Goal: Task Accomplishment & Management: Complete application form

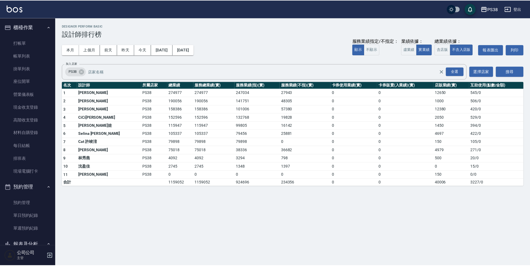
scroll to position [194, 0]
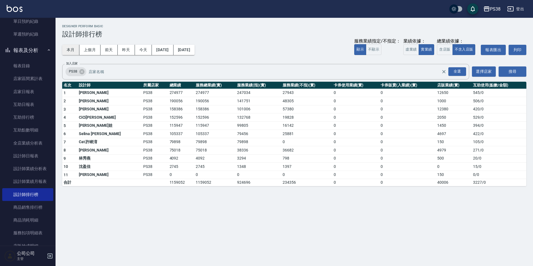
click at [73, 51] on button "本月" at bounding box center [70, 50] width 17 height 10
drag, startPoint x: 144, startPoint y: 127, endPoint x: 171, endPoint y: 121, distance: 27.5
click at [171, 121] on tbody "1 [PERSON_NAME] PS38 274977 274977 247034 27943 0 0 12650 545 / 0 2 Aisha [PERS…" at bounding box center [294, 137] width 464 height 97
click at [171, 121] on td "152596" at bounding box center [181, 117] width 26 height 8
drag, startPoint x: 164, startPoint y: 122, endPoint x: 145, endPoint y: 124, distance: 18.4
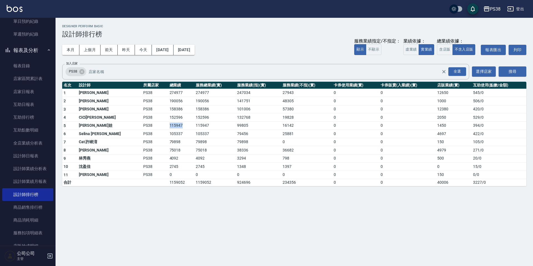
click at [145, 124] on tr "5 Tiva 緹娃 PS38 115947 115947 99805 16142 0 0 1450 394 / 0" at bounding box center [294, 125] width 464 height 8
drag, startPoint x: 442, startPoint y: 125, endPoint x: 435, endPoint y: 125, distance: 7.5
click at [436, 125] on td "1450" at bounding box center [454, 125] width 36 height 8
click at [436, 126] on td "1450" at bounding box center [454, 125] width 36 height 8
click at [34, 154] on link "設計師日報表" at bounding box center [27, 155] width 51 height 13
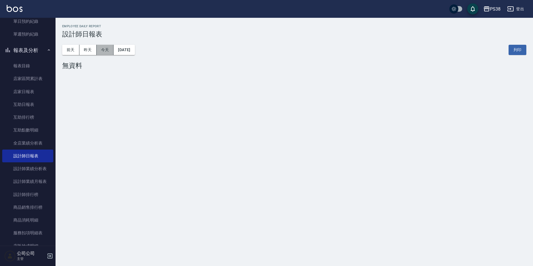
click at [111, 46] on button "今天" at bounding box center [105, 50] width 17 height 10
click at [92, 50] on button "昨天" at bounding box center [87, 50] width 17 height 10
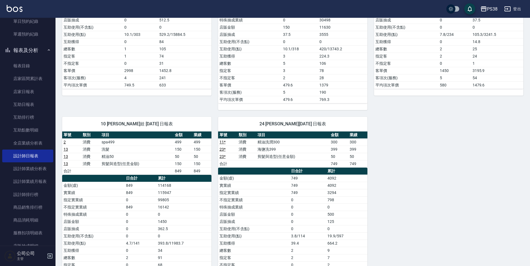
scroll to position [494, 0]
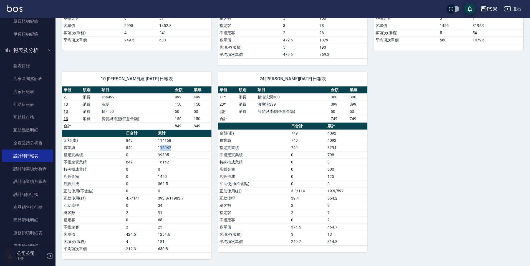
drag, startPoint x: 161, startPoint y: 146, endPoint x: 180, endPoint y: 148, distance: 19.8
click at [180, 148] on td "115947" at bounding box center [184, 147] width 55 height 7
drag, startPoint x: 177, startPoint y: 146, endPoint x: 156, endPoint y: 150, distance: 21.0
click at [156, 150] on tr "實業績 849 115947" at bounding box center [136, 147] width 149 height 7
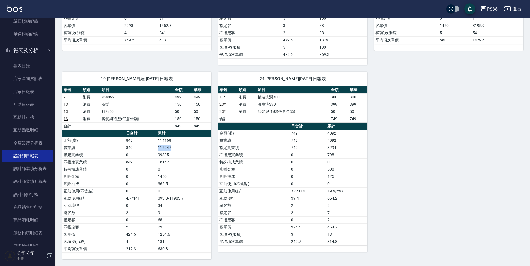
click at [156, 150] on td "849" at bounding box center [141, 147] width 32 height 7
drag, startPoint x: 176, startPoint y: 191, endPoint x: 179, endPoint y: 196, distance: 6.3
click at [179, 196] on tbody "金額(虛) 849 114168 實業績 849 115947 指定實業績 0 99805 不指定實業績 849 16142 特殊抽成業績 0 0 店販金額 …" at bounding box center [136, 195] width 149 height 116
click at [179, 197] on td "393.8/11983.7" at bounding box center [184, 197] width 55 height 7
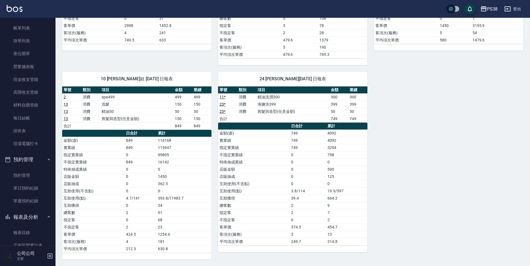
scroll to position [0, 0]
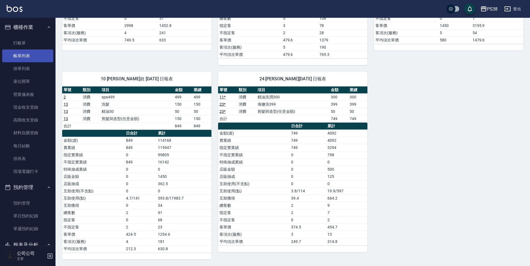
click at [40, 62] on link "帳單列表" at bounding box center [27, 55] width 51 height 13
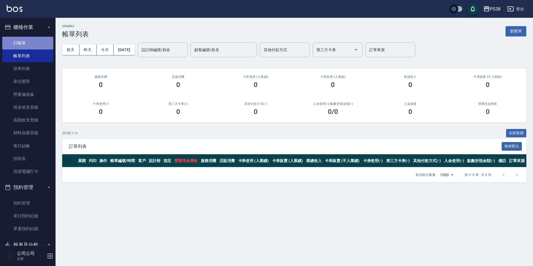
click at [38, 38] on link "打帳單" at bounding box center [27, 43] width 51 height 13
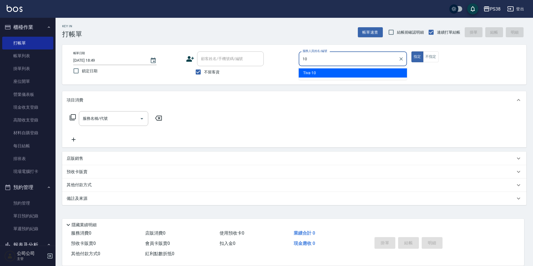
type input "Tiva-10"
type button "true"
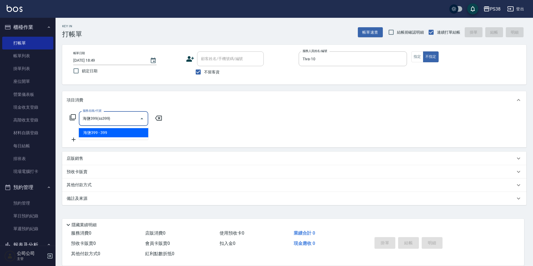
type input "海鹽399(ss399)"
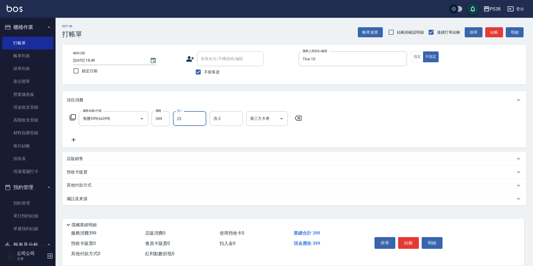
type input "Mona-23"
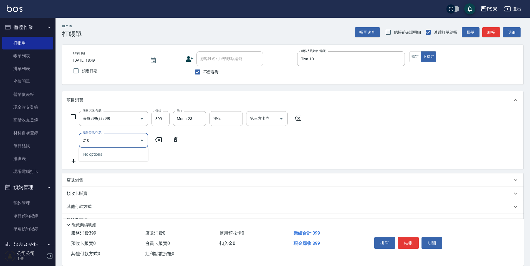
type input "2100"
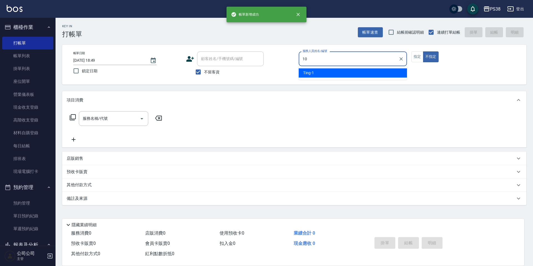
type input "10"
type button "false"
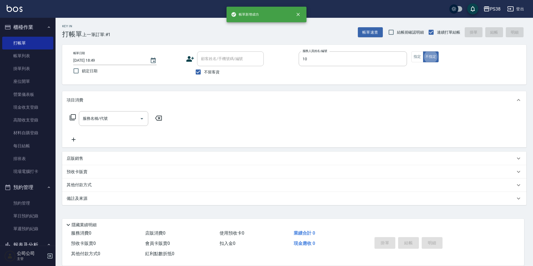
type input "Tiva-10"
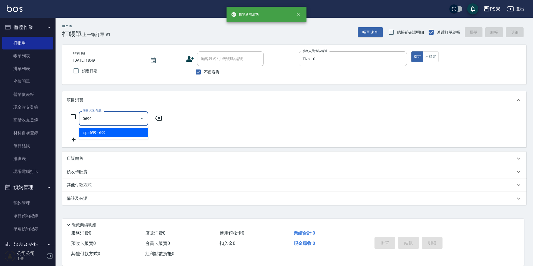
type input "spa699(0699)"
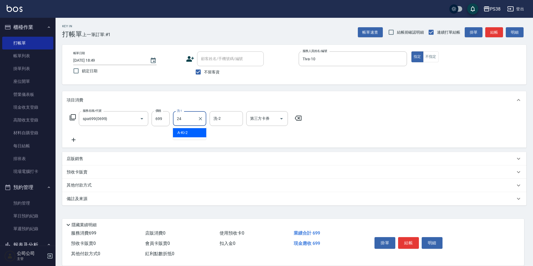
type input "Nini-24"
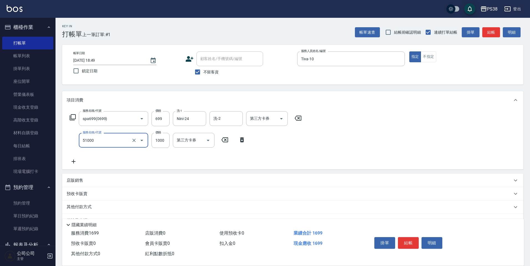
type input "染髮600以上(任意金額)(51000)"
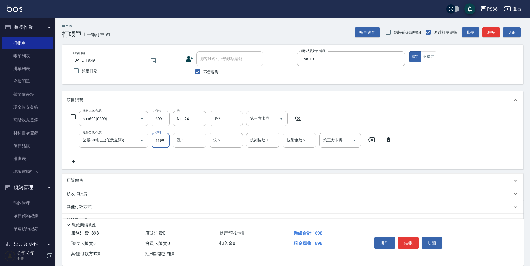
type input "1199"
type input "Nini-24"
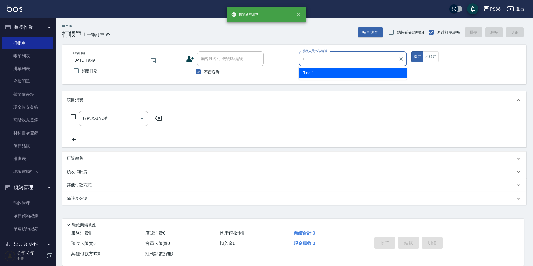
type input "Ting-1"
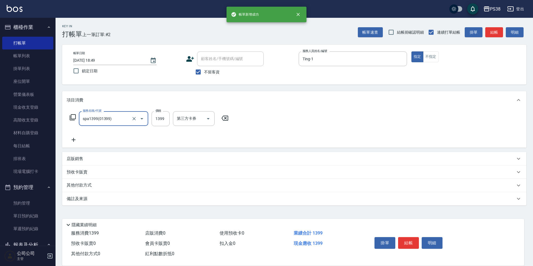
type input "spa1399(01399)"
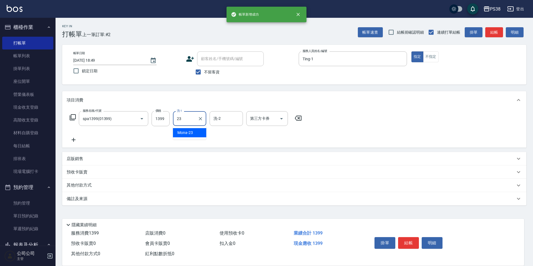
type input "Mona-23"
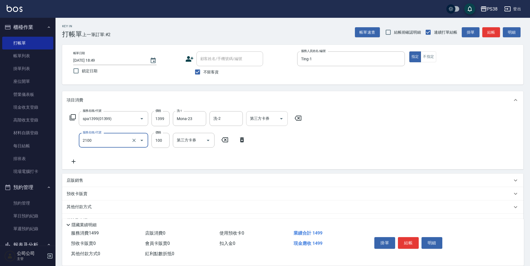
click at [282, 119] on icon "Open" at bounding box center [281, 118] width 7 height 7
type input "剪髮與造型(任意金額)(2100)"
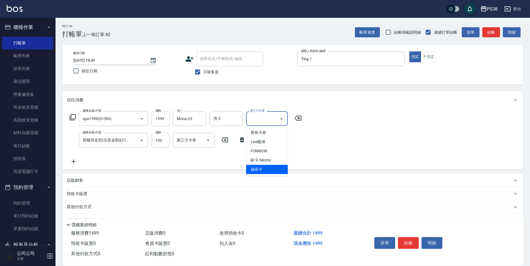
click at [280, 167] on span "儲值卡" at bounding box center [267, 169] width 42 height 9
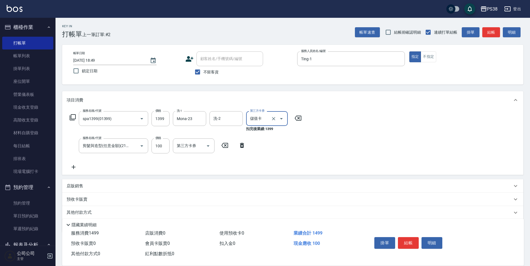
type input "儲值卡"
click at [205, 145] on icon "Open" at bounding box center [208, 145] width 7 height 7
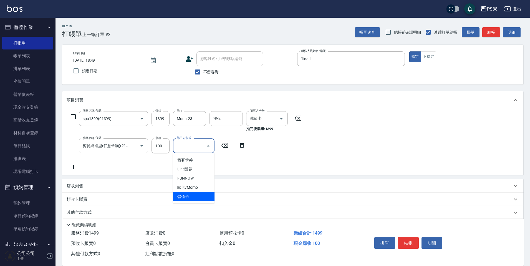
click at [192, 197] on span "儲值卡" at bounding box center [194, 196] width 42 height 9
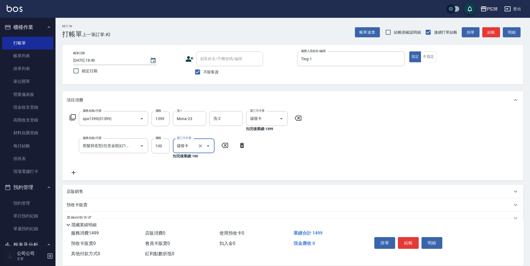
type input "儲值卡"
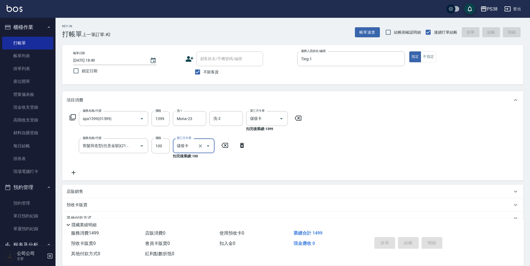
type input "[DATE] 18:50"
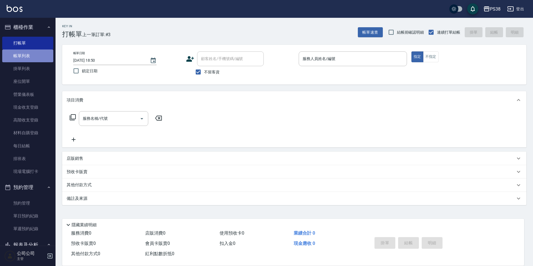
click at [37, 51] on link "帳單列表" at bounding box center [27, 55] width 51 height 13
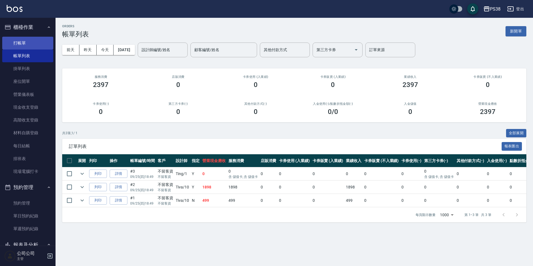
click at [27, 42] on link "打帳單" at bounding box center [27, 43] width 51 height 13
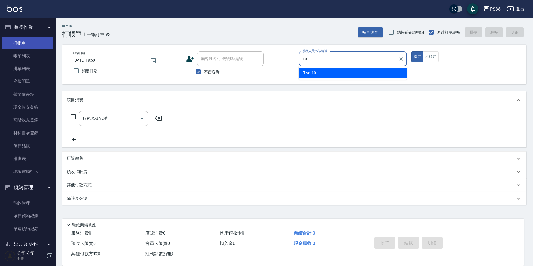
type input "Tiva-10"
type button "true"
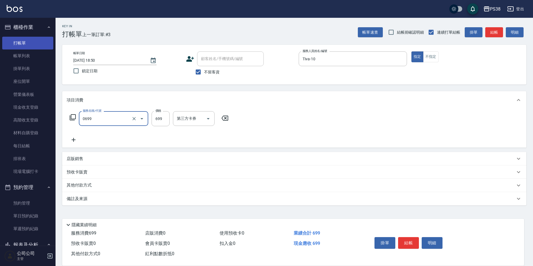
type input "spa699(0699)"
type input "700"
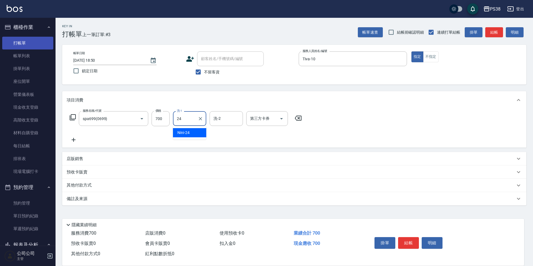
type input "Nini-24"
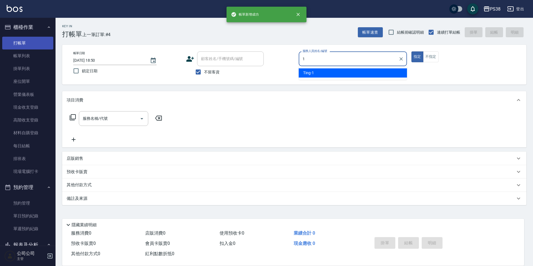
type input "Ting-1"
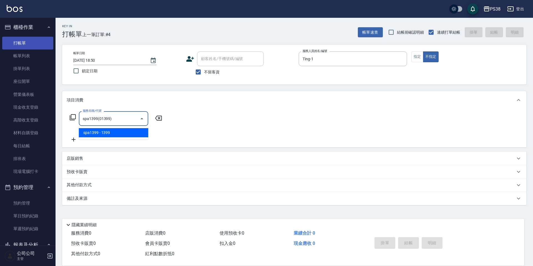
type input "spa1399(01399)"
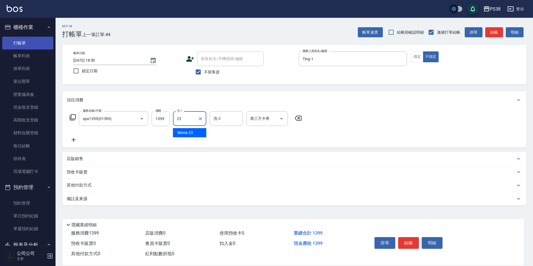
type input "Mona-23"
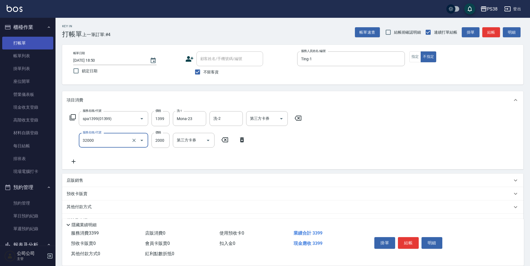
type input "極光([PERSON_NAME])護髮(32000)"
type input "1800"
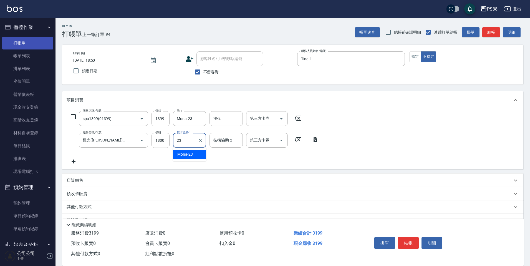
type input "Mona-23"
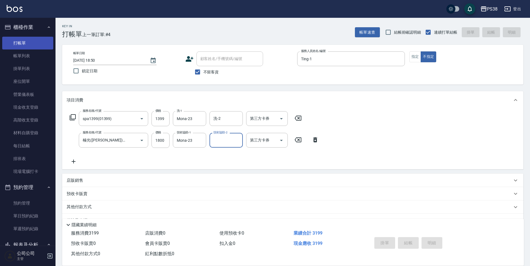
type input "[DATE] 18:51"
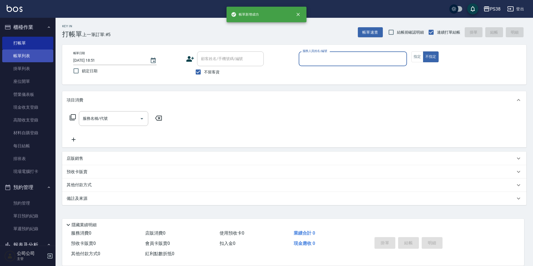
click at [14, 57] on link "帳單列表" at bounding box center [27, 55] width 51 height 13
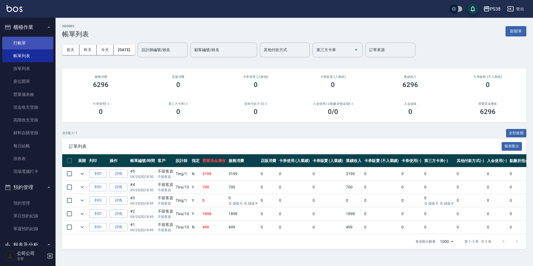
click at [16, 41] on link "打帳單" at bounding box center [27, 43] width 51 height 13
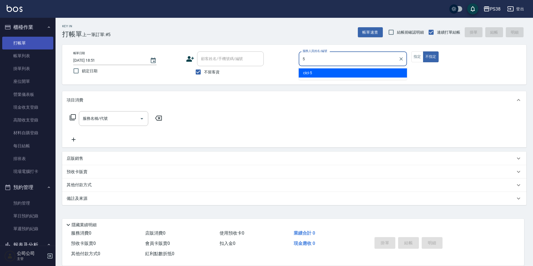
type input "cici-5"
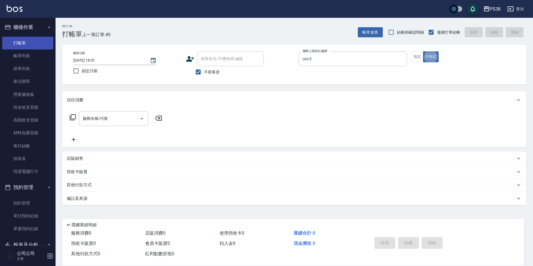
type button "false"
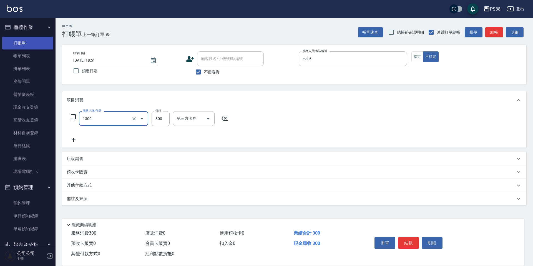
type input "精油洗潤300(1300)"
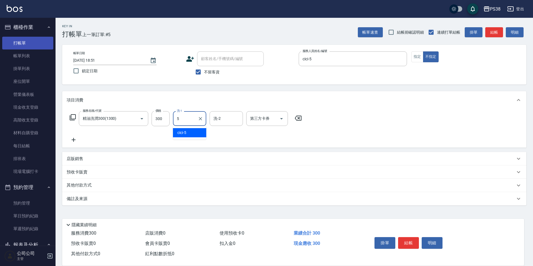
type input "cici-5"
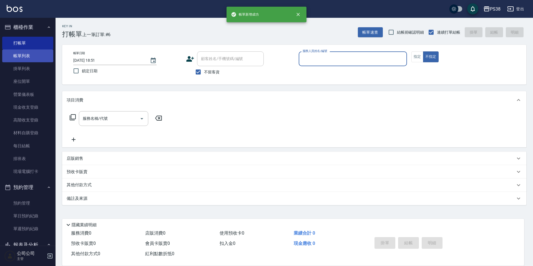
click at [31, 54] on link "帳單列表" at bounding box center [27, 55] width 51 height 13
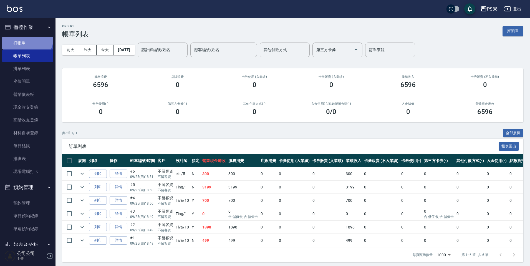
click at [26, 37] on link "打帳單" at bounding box center [27, 43] width 51 height 13
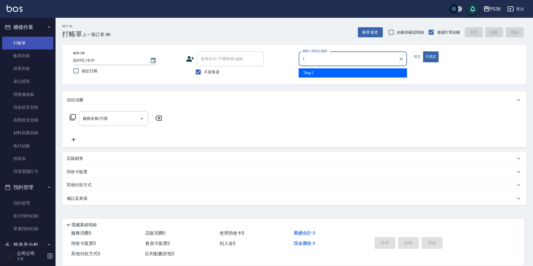
type input "Ting-1"
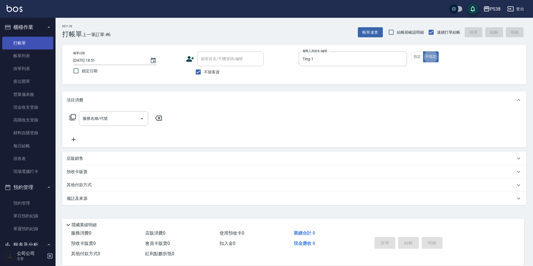
type button "false"
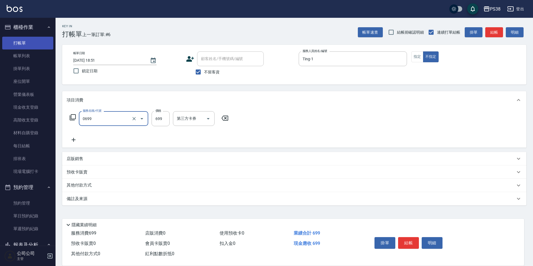
type input "spa699(0699)"
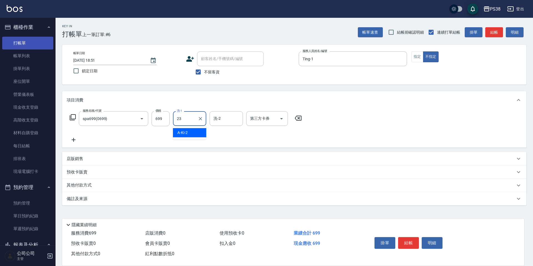
type input "Mona-23"
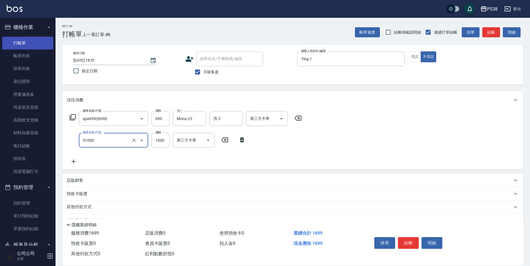
type input "染髮600以上(任意金額)(51000)"
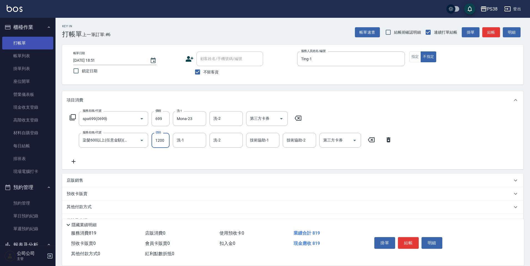
type input "1200"
type input "Mona-23"
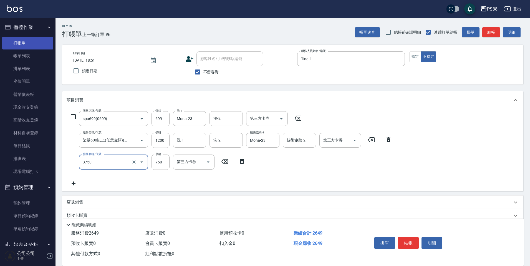
type input "乳清蛋白三劑式護髮(3750)"
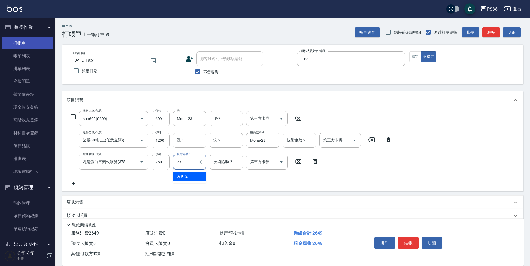
type input "Mona-23"
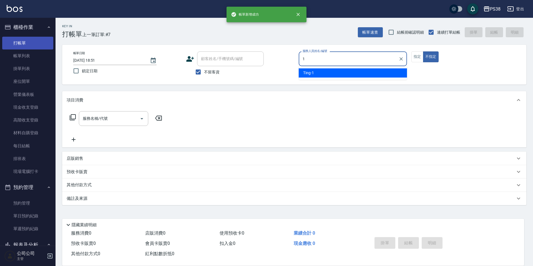
type input "Ting-1"
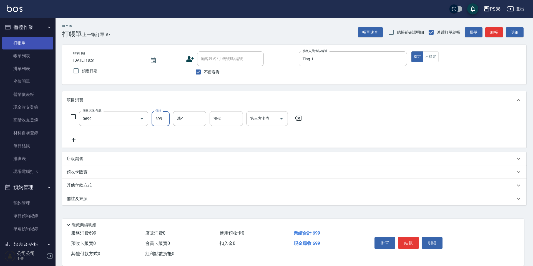
type input "spa699(0699)"
type input "Mona-23"
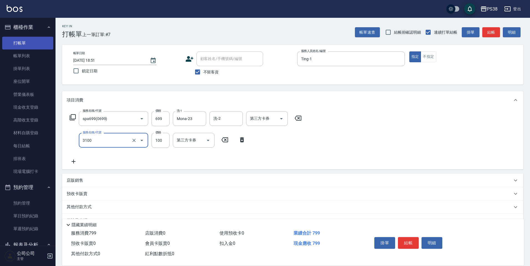
type input "頭皮水.順護(3100)"
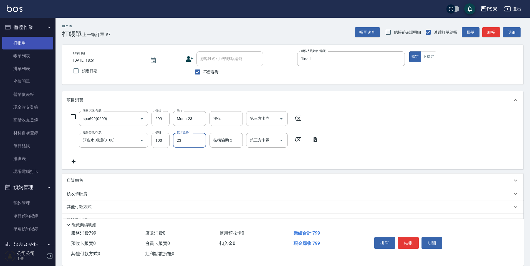
type input "Mona-23"
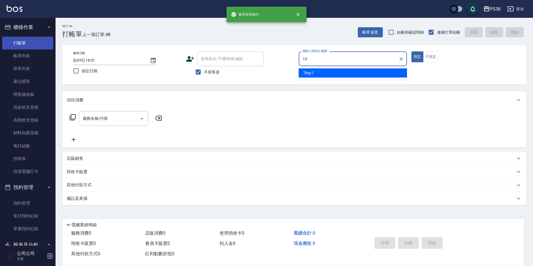
type input "Tiva-10"
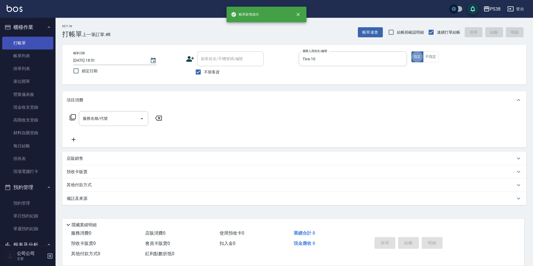
type button "true"
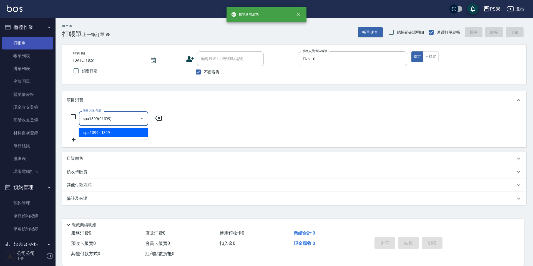
type input "spa1399(01399)"
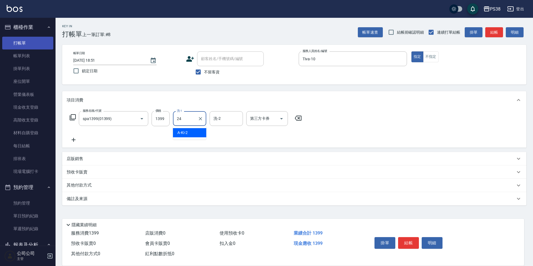
type input "Nini-24"
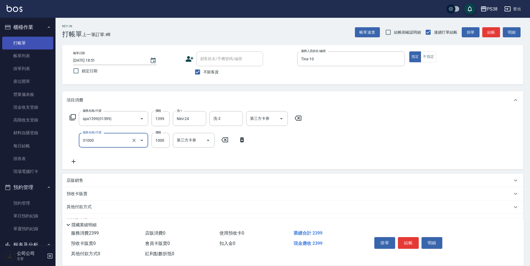
type input "酵素護髮(31000)"
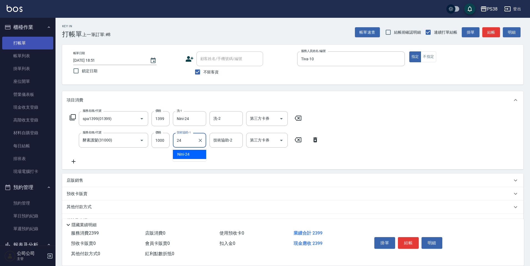
type input "Nini-24"
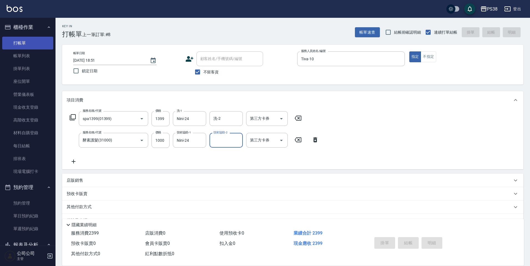
type input "[DATE] 18:52"
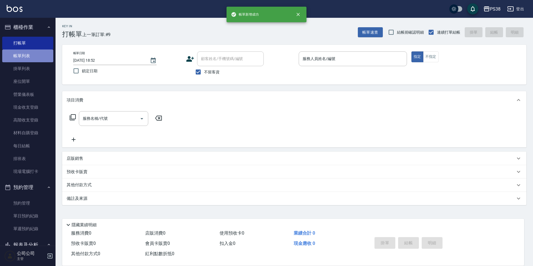
click at [29, 54] on link "帳單列表" at bounding box center [27, 55] width 51 height 13
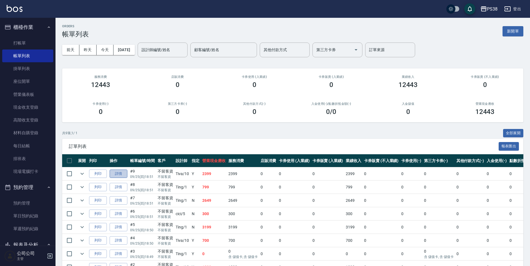
click at [127, 173] on link "詳情" at bounding box center [119, 173] width 18 height 9
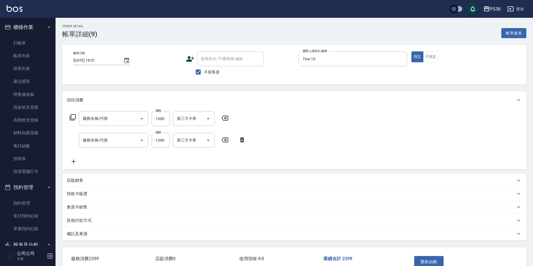
type input "[DATE] 18:51"
checkbox input "true"
type input "Tiva-10"
type input "酵素護髮(31000)"
type input "spa1399(01399)"
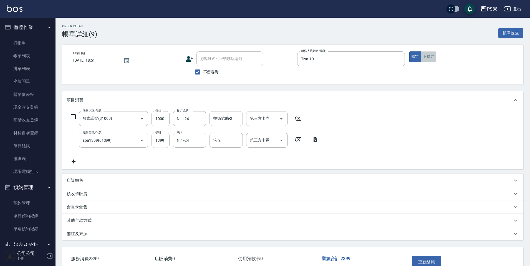
click at [436, 55] on button "不指定" at bounding box center [429, 56] width 16 height 11
click at [419, 79] on div "帳單日期 [DATE] 18:51 顧客姓名/手機號碼/編號 顧客姓名/手機號碼/編號 不留客資 服務人員姓名/編號 Tiva-10 服務人員姓名/編號 指定…" at bounding box center [292, 65] width 461 height 40
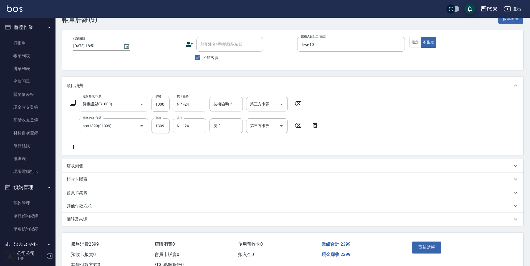
scroll to position [34, 0]
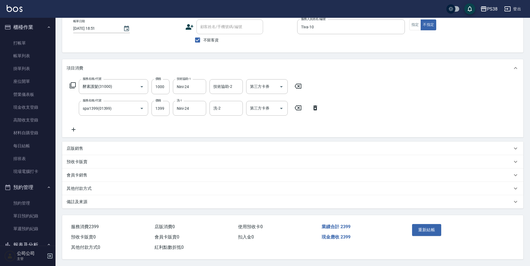
click at [427, 233] on div "重新結帳" at bounding box center [435, 234] width 50 height 24
click at [428, 228] on button "重新結帳" at bounding box center [426, 230] width 29 height 12
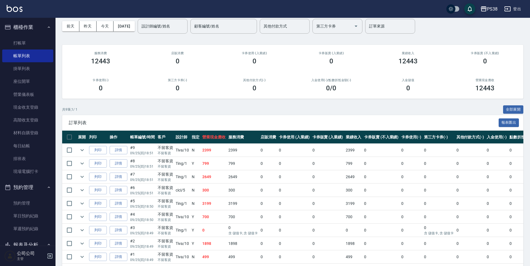
scroll to position [47, 0]
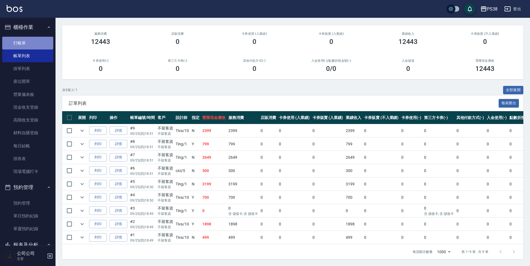
click at [36, 38] on link "打帳單" at bounding box center [27, 43] width 51 height 13
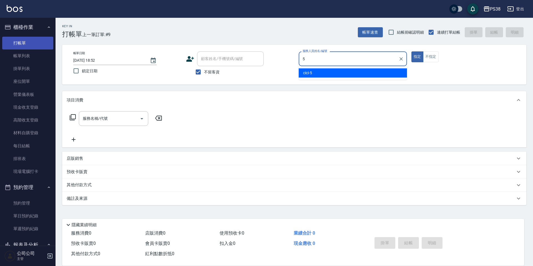
type input "cici-5"
type button "true"
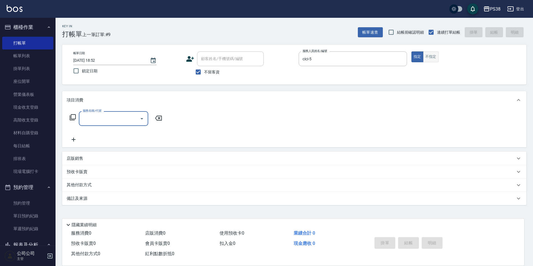
click at [428, 60] on button "不指定" at bounding box center [431, 56] width 16 height 11
click at [115, 124] on div "服務名稱/代號" at bounding box center [113, 118] width 69 height 15
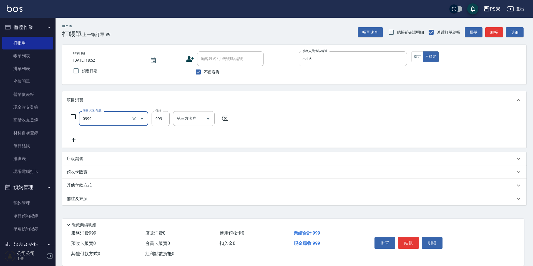
type input "spa999(0999)"
type input "1000"
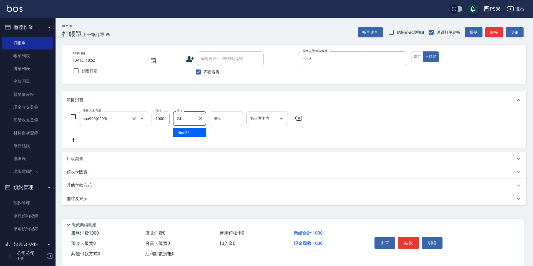
type input "Nini-24"
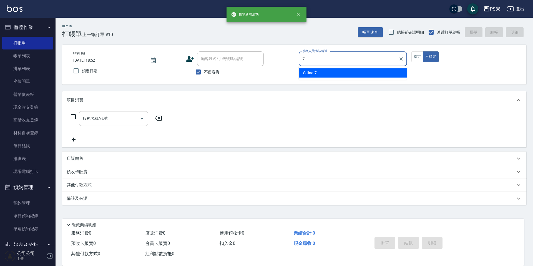
type input "Selina-7"
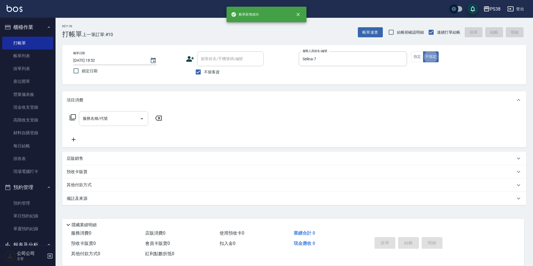
type button "false"
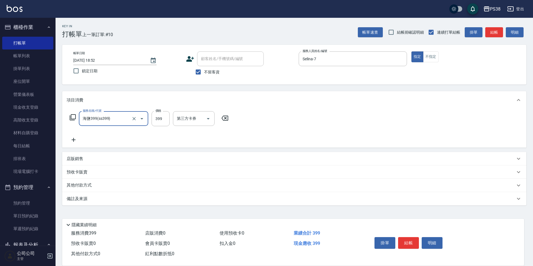
type input "海鹽399(ss399)"
click at [163, 119] on input "23" at bounding box center [161, 118] width 18 height 15
type input "399"
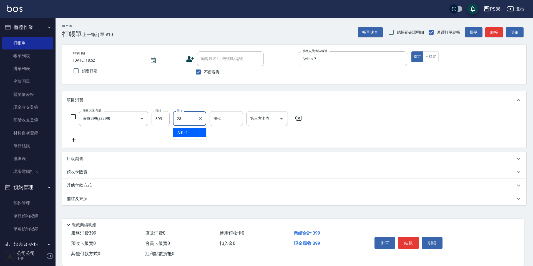
type input "Mona-23"
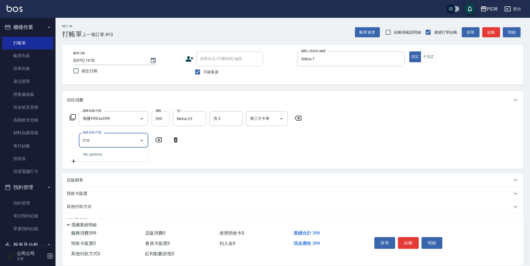
type input "2100"
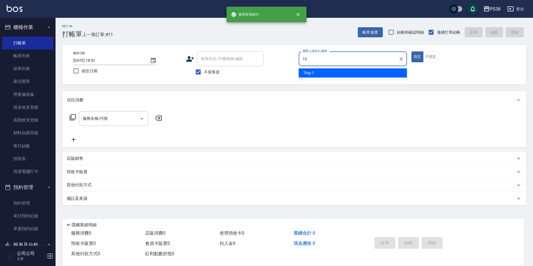
type input "Tiva-10"
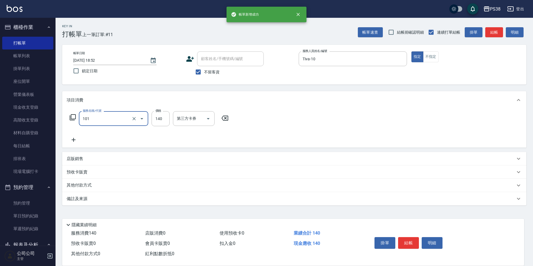
type input "洗髮(101)"
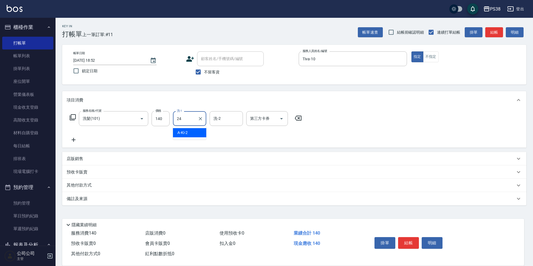
type input "Nini-24"
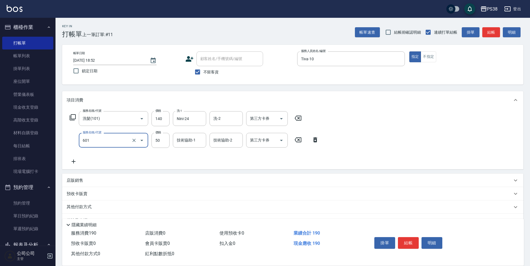
type input "精油50(601)"
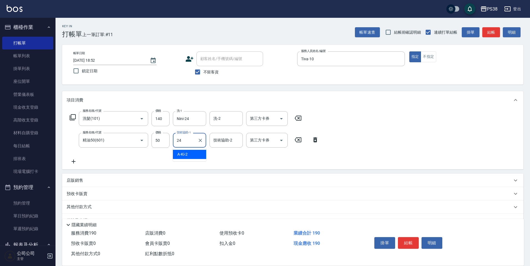
type input "Nini-24"
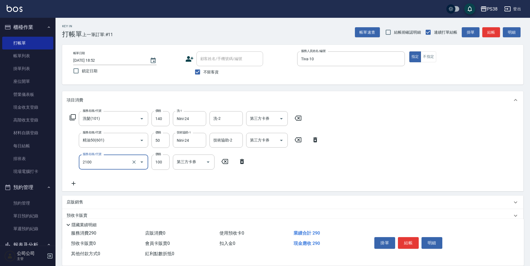
type input "剪髮與造型(任意金額)(2100)"
type input "190"
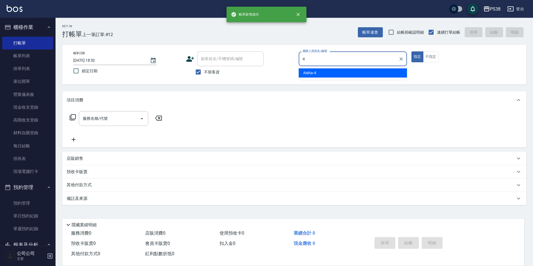
type input "Aisha-4"
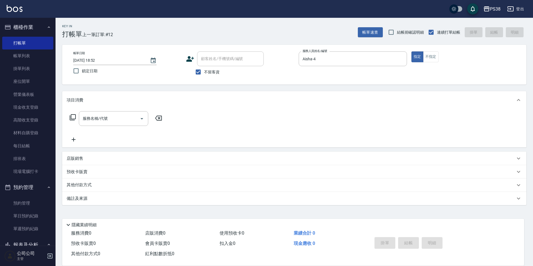
click at [78, 160] on p "店販銷售" at bounding box center [75, 158] width 17 height 6
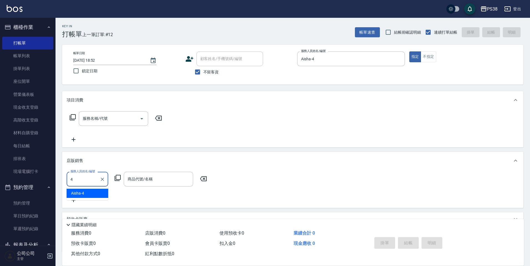
type input "Aisha-4"
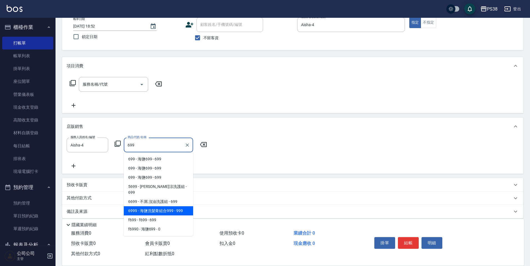
scroll to position [40, 0]
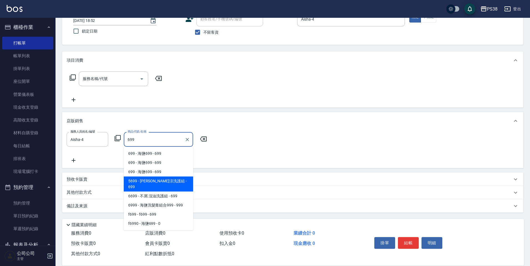
click at [179, 183] on span "5699 - [PERSON_NAME]涼洗護組 - 699" at bounding box center [158, 183] width 69 height 15
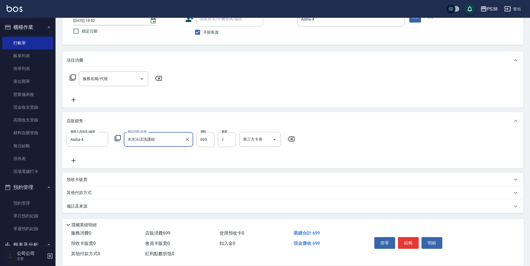
type input "水水沁涼洗護組"
click at [71, 161] on icon at bounding box center [74, 160] width 14 height 7
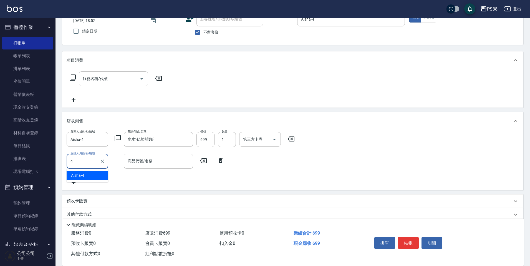
type input "Aisha-4"
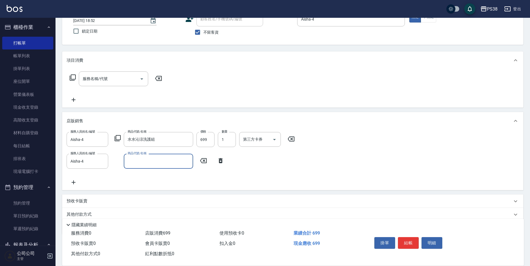
click at [157, 164] on input "商品代號/名稱" at bounding box center [158, 161] width 64 height 10
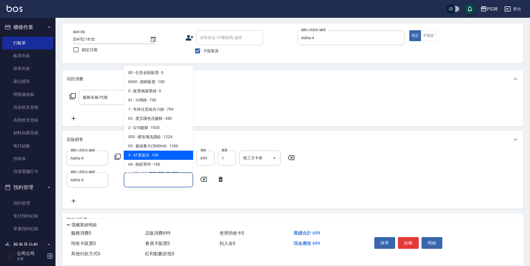
scroll to position [12, 0]
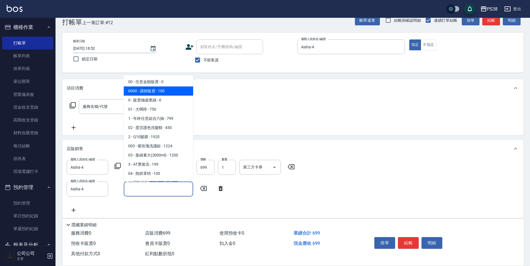
click at [158, 91] on span "0000 - 講師販賣 - 100" at bounding box center [158, 90] width 69 height 9
type input "講師販賣"
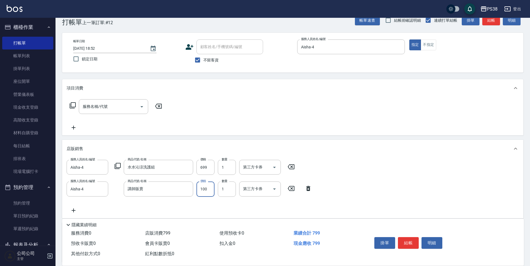
click at [210, 187] on input "100" at bounding box center [206, 188] width 18 height 15
type input "500"
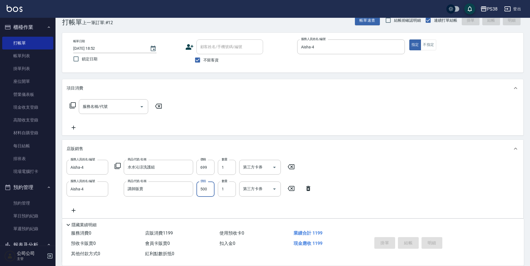
type input "[DATE] 18:53"
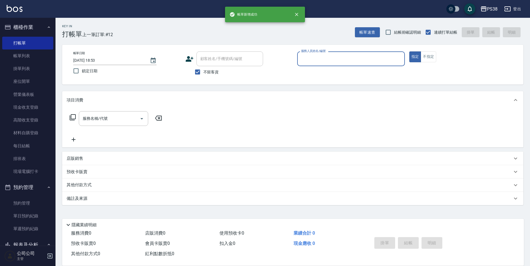
scroll to position [0, 0]
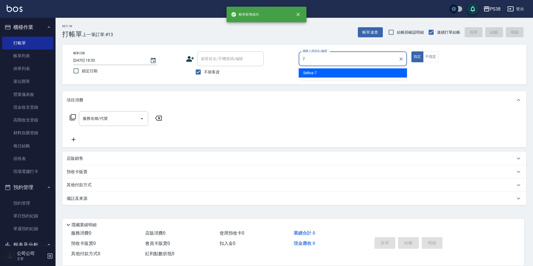
type input "Selina-7"
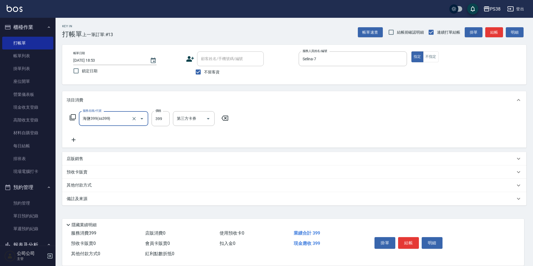
type input "海鹽399(ss399)"
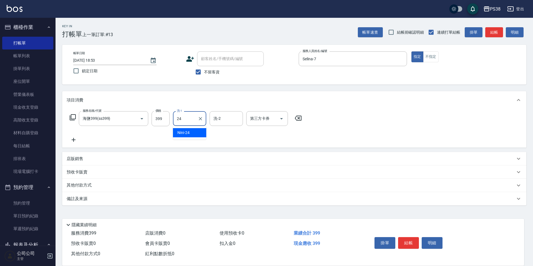
type input "Nini-24"
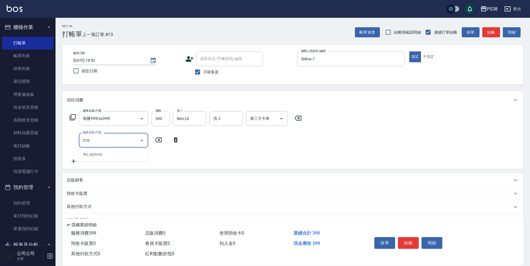
type input "2100"
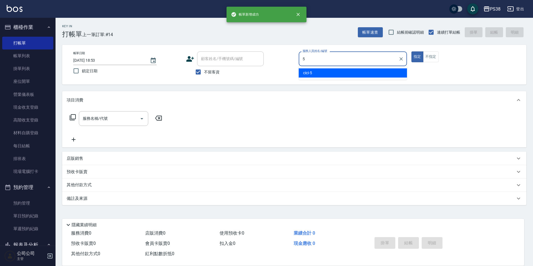
type input "cici-5"
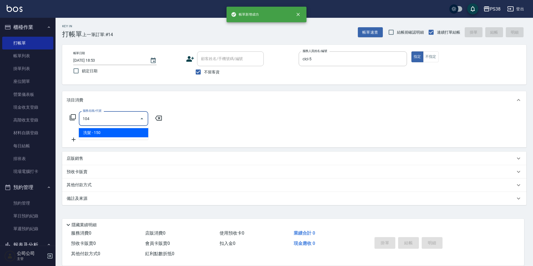
type input "洗髮(104)"
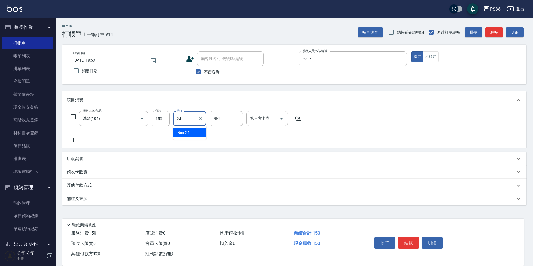
type input "Nini-24"
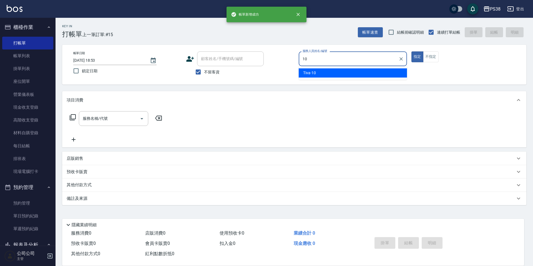
type input "Tiva-10"
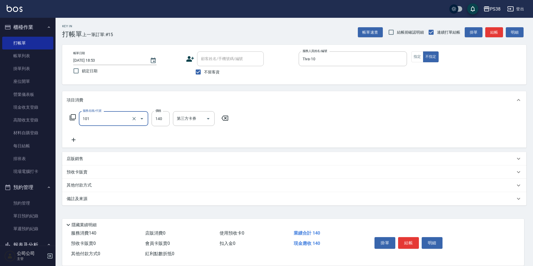
type input "洗髮(101)"
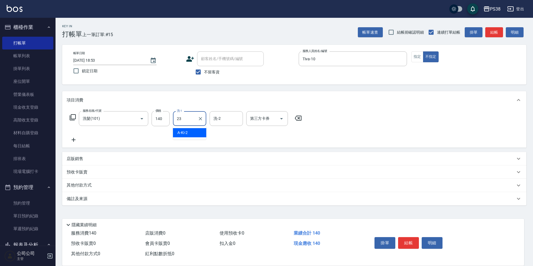
type input "Mona-23"
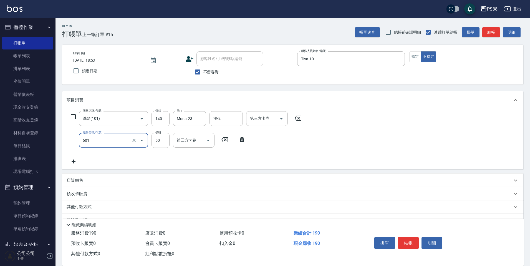
type input "精油50(601)"
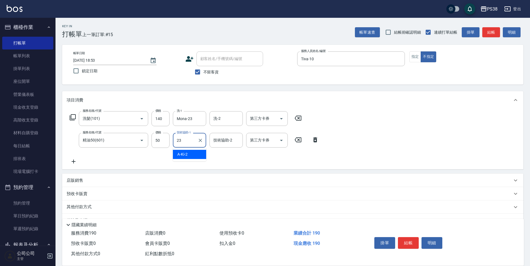
type input "Mona-23"
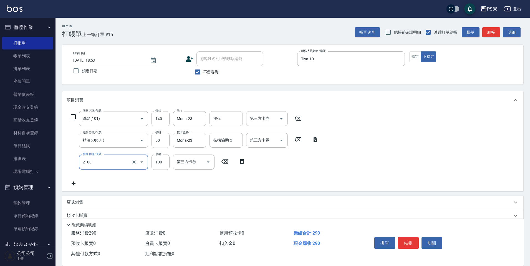
type input "剪髮與造型(任意金額)(2100)"
type input "160"
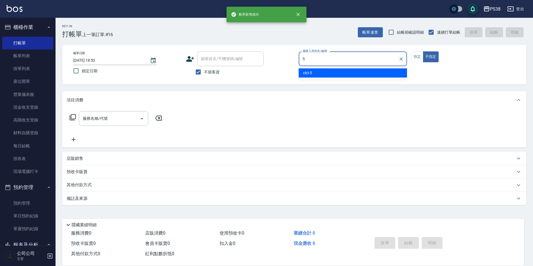
type input "cici-5"
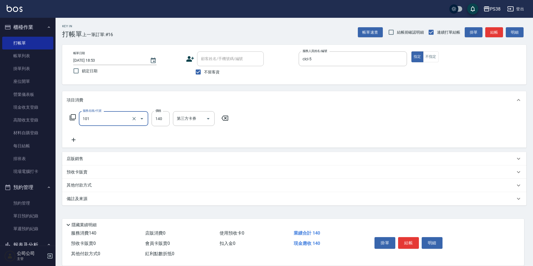
type input "洗髮(101)"
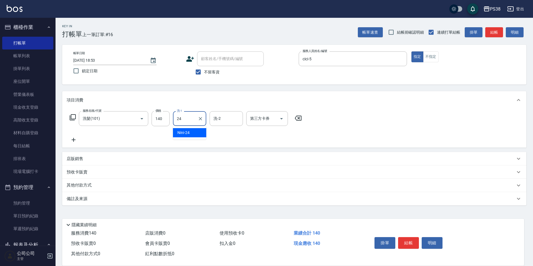
type input "Nini-24"
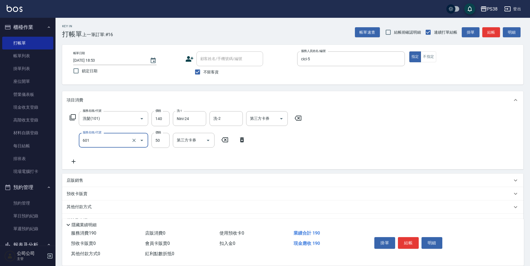
type input "精油50(601)"
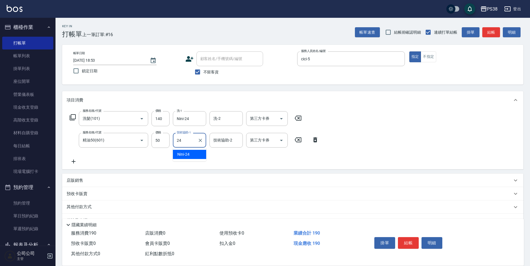
type input "Nini-24"
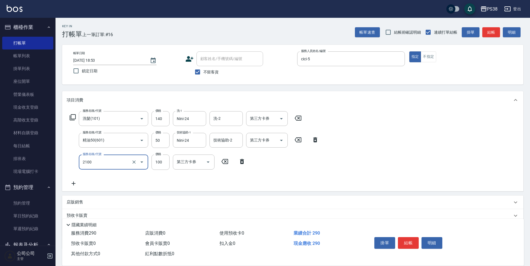
type input "剪髮與造型(任意金額)(2100)"
type input "190"
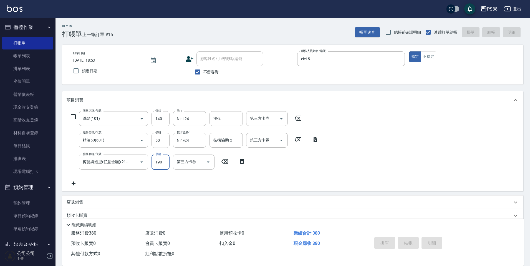
type input "[DATE] 18:54"
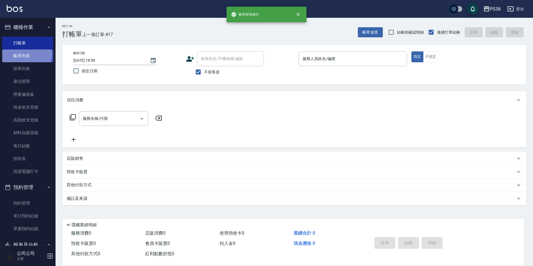
click at [26, 54] on link "帳單列表" at bounding box center [27, 55] width 51 height 13
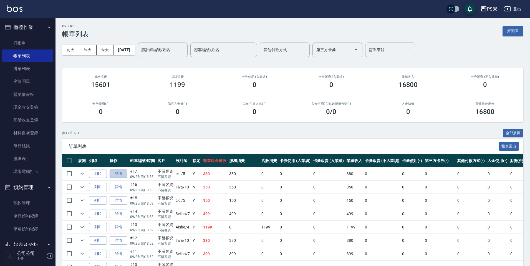
click at [118, 173] on link "詳情" at bounding box center [119, 173] width 18 height 9
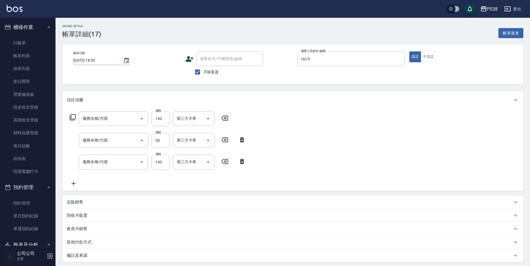
type input "[DATE] 18:53"
checkbox input "true"
type input "cici-5"
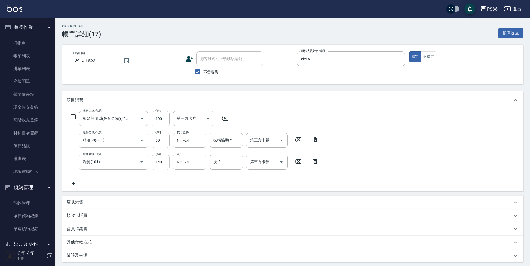
type input "剪髮與造型(任意金額)(2100)"
type input "精油50(601)"
type input "洗髮(101)"
click at [169, 117] on input "190" at bounding box center [161, 118] width 18 height 15
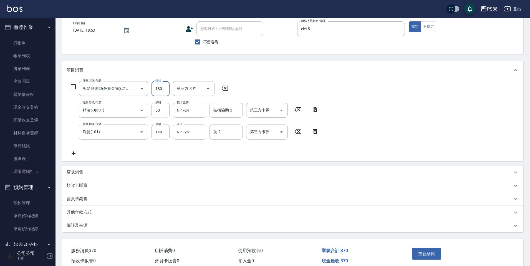
scroll to position [1, 0]
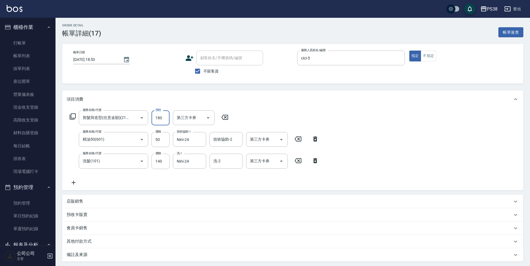
drag, startPoint x: 165, startPoint y: 119, endPoint x: 155, endPoint y: 121, distance: 9.8
click at [155, 121] on input "180" at bounding box center [161, 117] width 18 height 15
type input "170"
click at [164, 178] on div "服務名稱/代號 剪髮與造型(任意金額)(2100) 服務名稱/代號 價格 170 價格 第三方卡券 第三方卡券 服務名稱/代號 精油50(601) 服務名稱/…" at bounding box center [195, 147] width 256 height 75
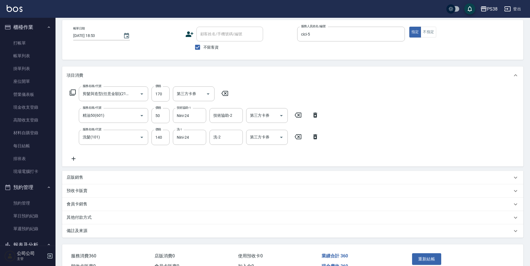
scroll to position [56, 0]
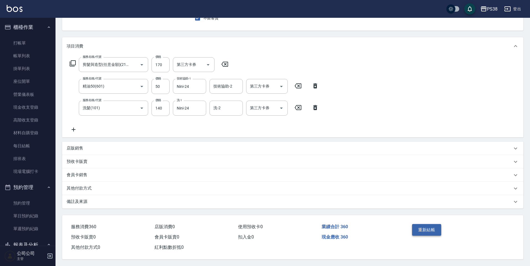
click at [427, 229] on button "重新結帳" at bounding box center [426, 230] width 29 height 12
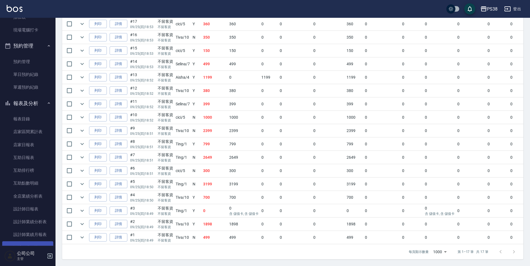
scroll to position [194, 0]
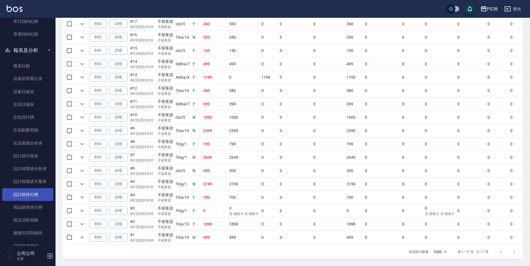
click at [33, 194] on link "設計師排行榜" at bounding box center [27, 194] width 51 height 13
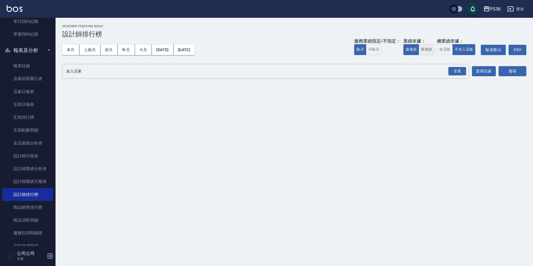
click at [425, 49] on button "實業績" at bounding box center [427, 49] width 16 height 11
click at [460, 70] on div "全選" at bounding box center [457, 71] width 18 height 9
click at [504, 69] on button "搜尋" at bounding box center [513, 71] width 28 height 10
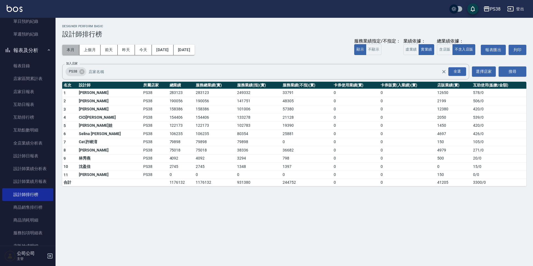
click at [69, 52] on button "本月" at bounding box center [70, 50] width 17 height 10
click at [136, 52] on button "今天" at bounding box center [143, 50] width 17 height 10
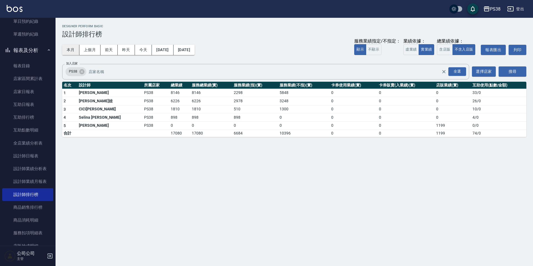
click at [73, 51] on button "本月" at bounding box center [70, 50] width 17 height 10
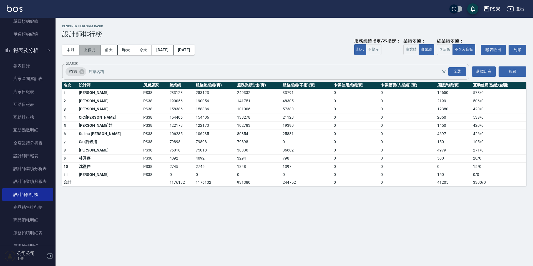
click at [86, 52] on button "上個月" at bounding box center [89, 50] width 21 height 10
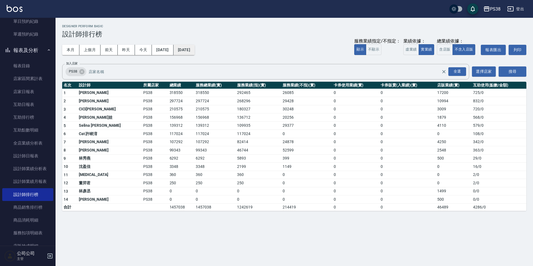
click at [193, 47] on button "[DATE]" at bounding box center [184, 50] width 21 height 10
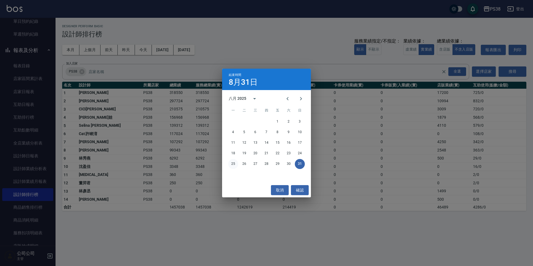
click at [233, 165] on button "25" at bounding box center [233, 164] width 10 height 10
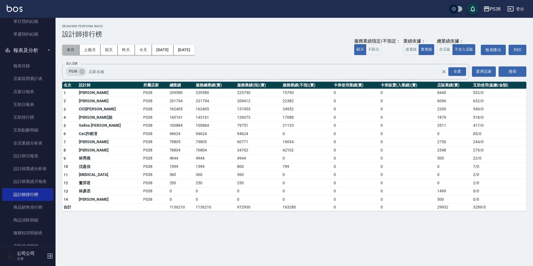
click at [69, 46] on button "本月" at bounding box center [70, 50] width 17 height 10
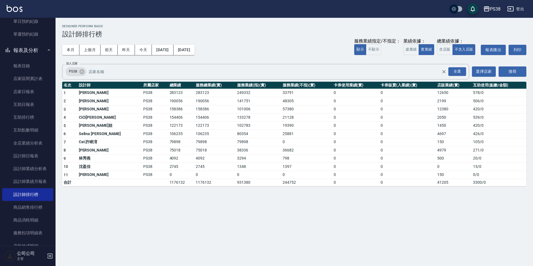
click at [274, 29] on div "Designer Perform Basic 設計師排行榜" at bounding box center [294, 31] width 464 height 14
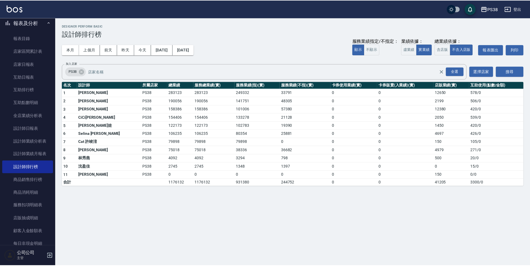
scroll to position [222, 0]
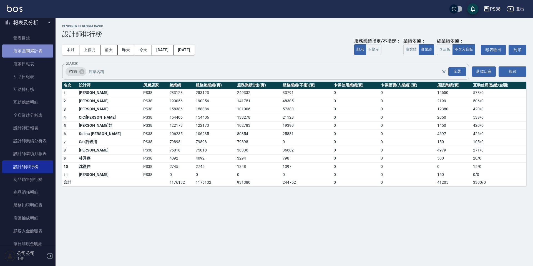
click at [34, 49] on link "店家區間累計表" at bounding box center [27, 50] width 51 height 13
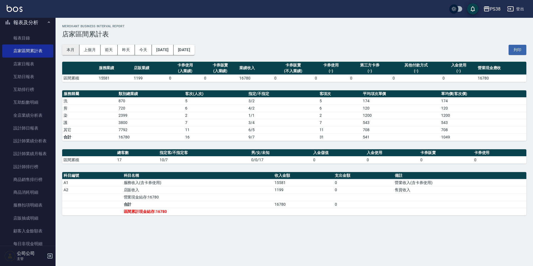
click at [69, 52] on button "本月" at bounding box center [70, 50] width 17 height 10
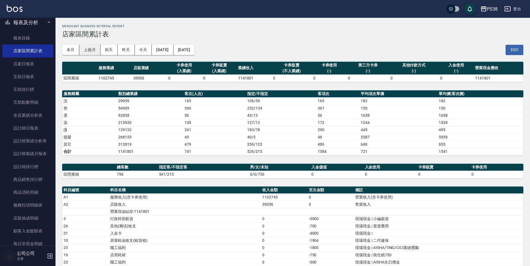
click at [98, 52] on button "上個月" at bounding box center [89, 50] width 21 height 10
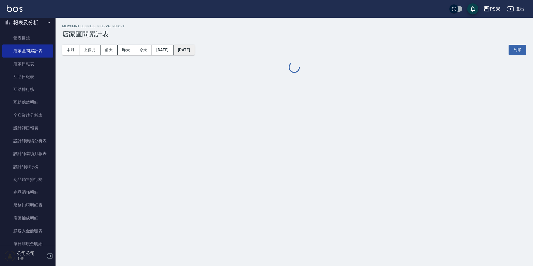
click at [195, 54] on button "[DATE]" at bounding box center [184, 50] width 21 height 10
click at [232, 162] on div "PS38 [DATE] - [DATE] 店家區間累計表 列印時間： [DATE][PHONE_NUMBER]:55 Merchant Business In…" at bounding box center [266, 133] width 533 height 266
click at [195, 54] on button "[DATE]" at bounding box center [184, 50] width 21 height 10
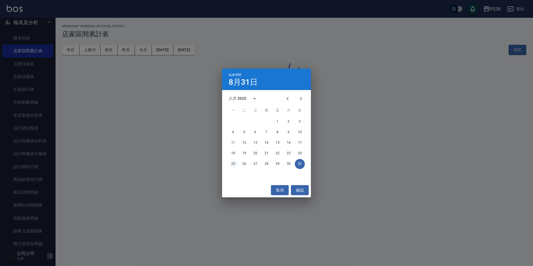
click at [233, 166] on button "25" at bounding box center [233, 164] width 10 height 10
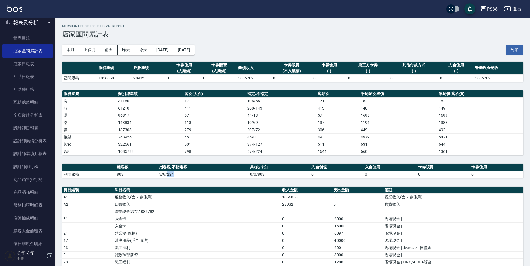
drag, startPoint x: 167, startPoint y: 175, endPoint x: 176, endPoint y: 173, distance: 9.8
click at [176, 173] on td "579/224" at bounding box center [203, 173] width 91 height 7
click at [192, 177] on td "579/224" at bounding box center [203, 173] width 91 height 7
drag, startPoint x: 159, startPoint y: 175, endPoint x: 175, endPoint y: 175, distance: 15.8
click at [175, 175] on td "579/224" at bounding box center [203, 173] width 91 height 7
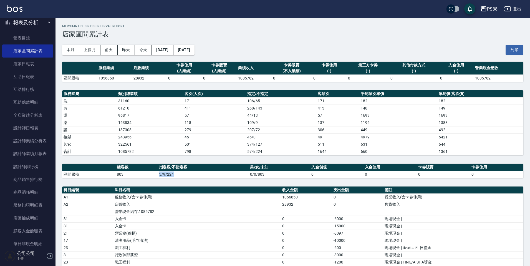
click at [230, 177] on td "579/224" at bounding box center [203, 173] width 91 height 7
click at [67, 49] on button "本月" at bounding box center [70, 50] width 17 height 10
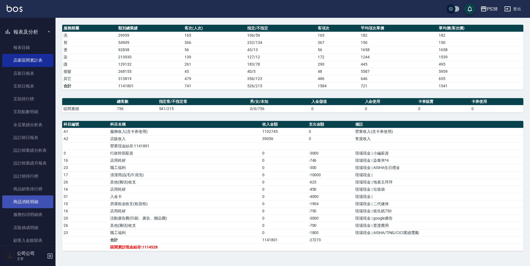
scroll to position [222, 0]
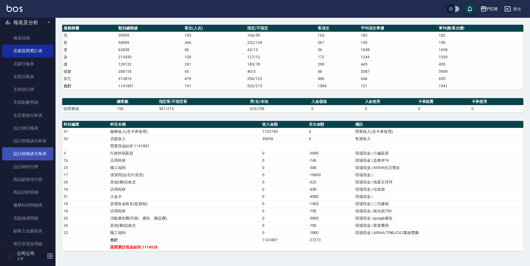
click at [38, 159] on link "設計師業績月報表" at bounding box center [27, 153] width 51 height 13
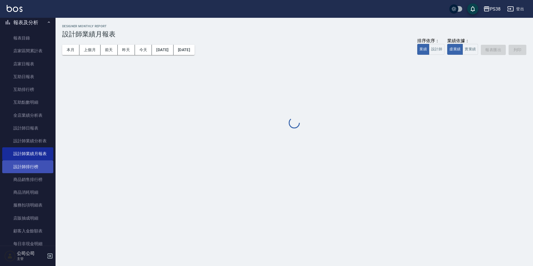
click at [38, 167] on link "設計師排行榜" at bounding box center [27, 166] width 51 height 13
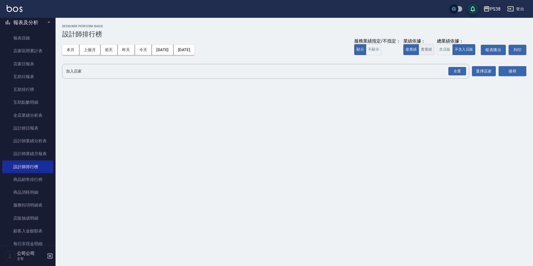
click at [426, 49] on button "實業績" at bounding box center [427, 49] width 16 height 11
click at [459, 75] on div "全選" at bounding box center [457, 71] width 18 height 9
click at [509, 71] on button "搜尋" at bounding box center [513, 71] width 28 height 10
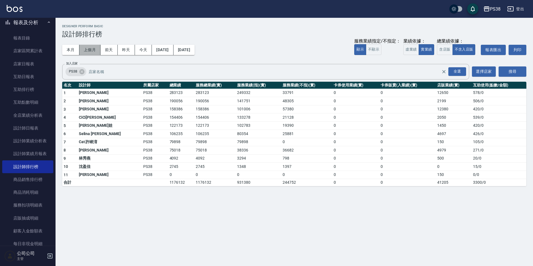
click at [86, 49] on button "上個月" at bounding box center [89, 50] width 21 height 10
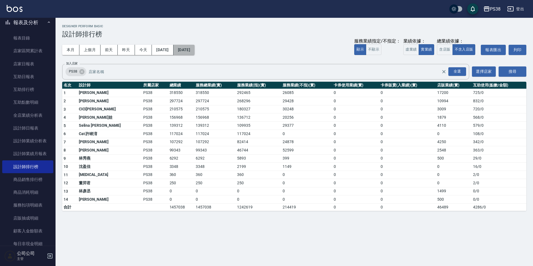
click at [195, 55] on button "[DATE]" at bounding box center [184, 50] width 21 height 10
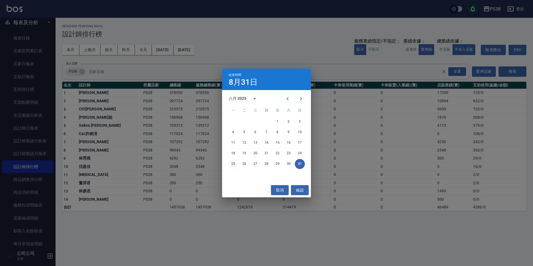
click at [232, 165] on button "25" at bounding box center [233, 164] width 10 height 10
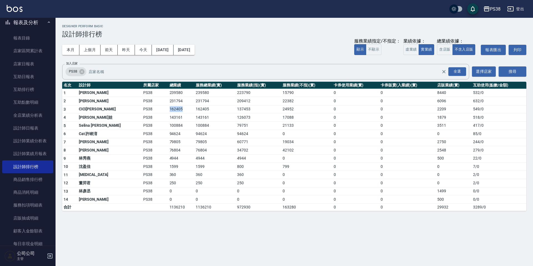
drag, startPoint x: 147, startPoint y: 109, endPoint x: 162, endPoint y: 108, distance: 15.0
click at [168, 108] on td "162405" at bounding box center [181, 109] width 26 height 8
click at [281, 131] on td "0" at bounding box center [306, 134] width 51 height 8
click at [74, 51] on button "本月" at bounding box center [70, 50] width 17 height 10
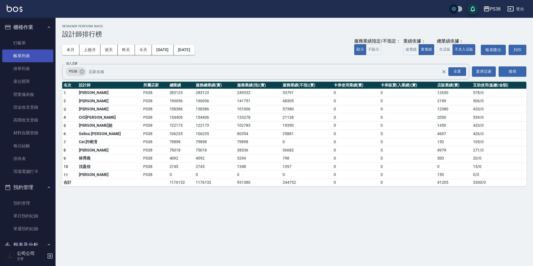
click at [44, 57] on link "帳單列表" at bounding box center [27, 55] width 51 height 13
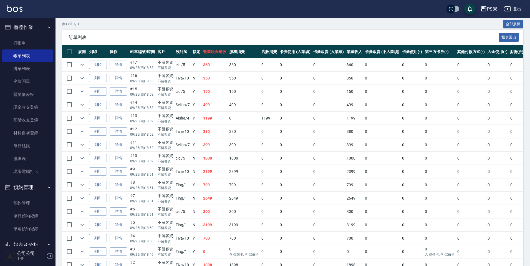
scroll to position [154, 0]
